Goal: Use online tool/utility: Utilize a website feature to perform a specific function

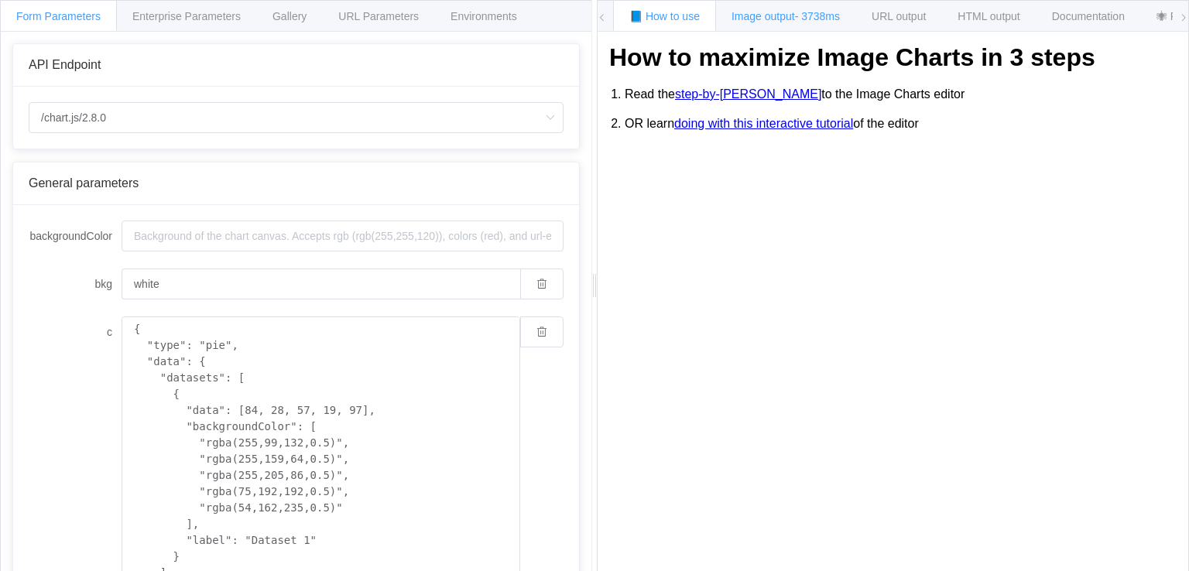
click at [784, 19] on span "Image output - 3738ms" at bounding box center [786, 16] width 108 height 12
